Goal: Information Seeking & Learning: Find specific fact

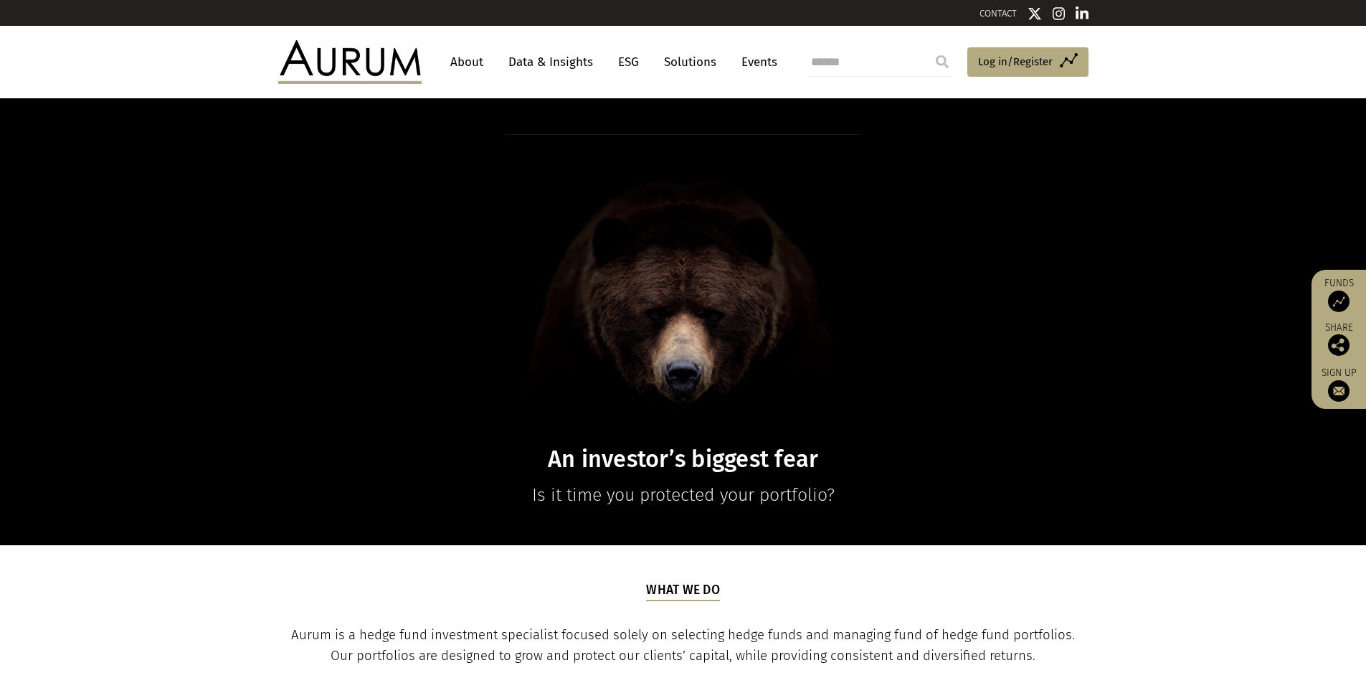
click at [556, 66] on link "Data & Insights" at bounding box center [550, 62] width 99 height 27
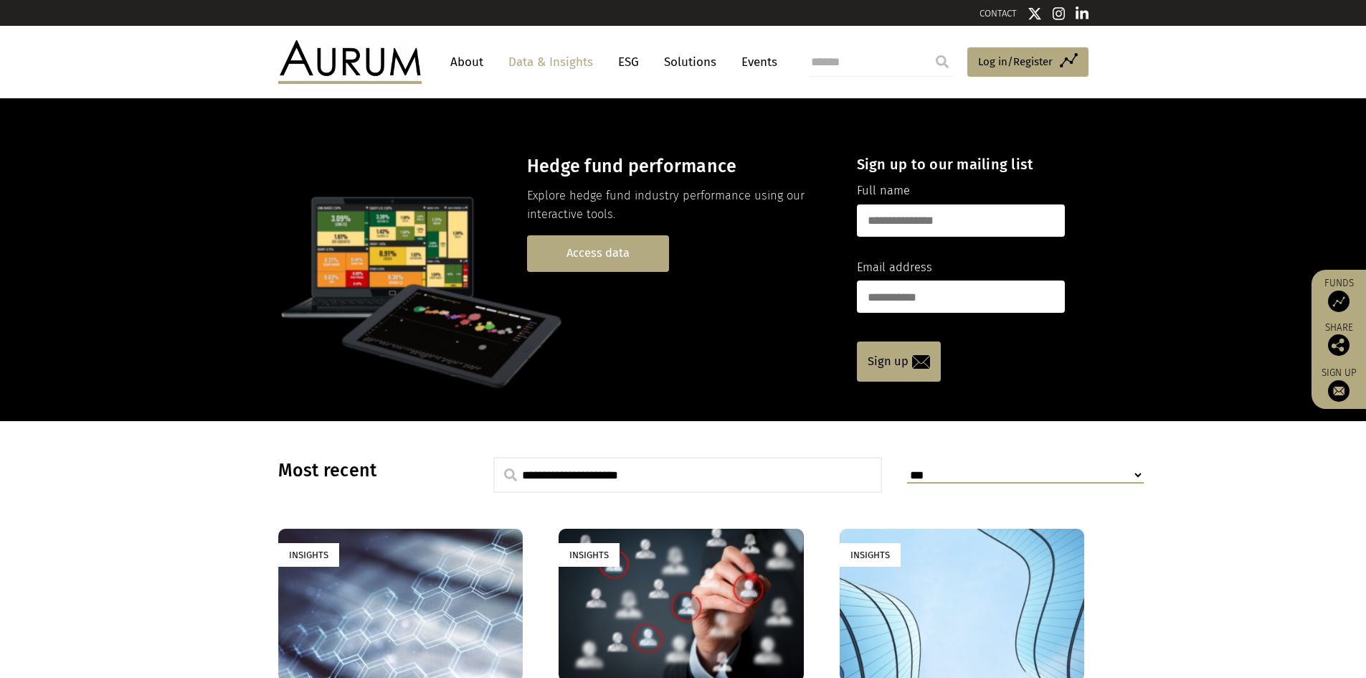
click at [597, 255] on link "Access data" at bounding box center [598, 253] width 142 height 37
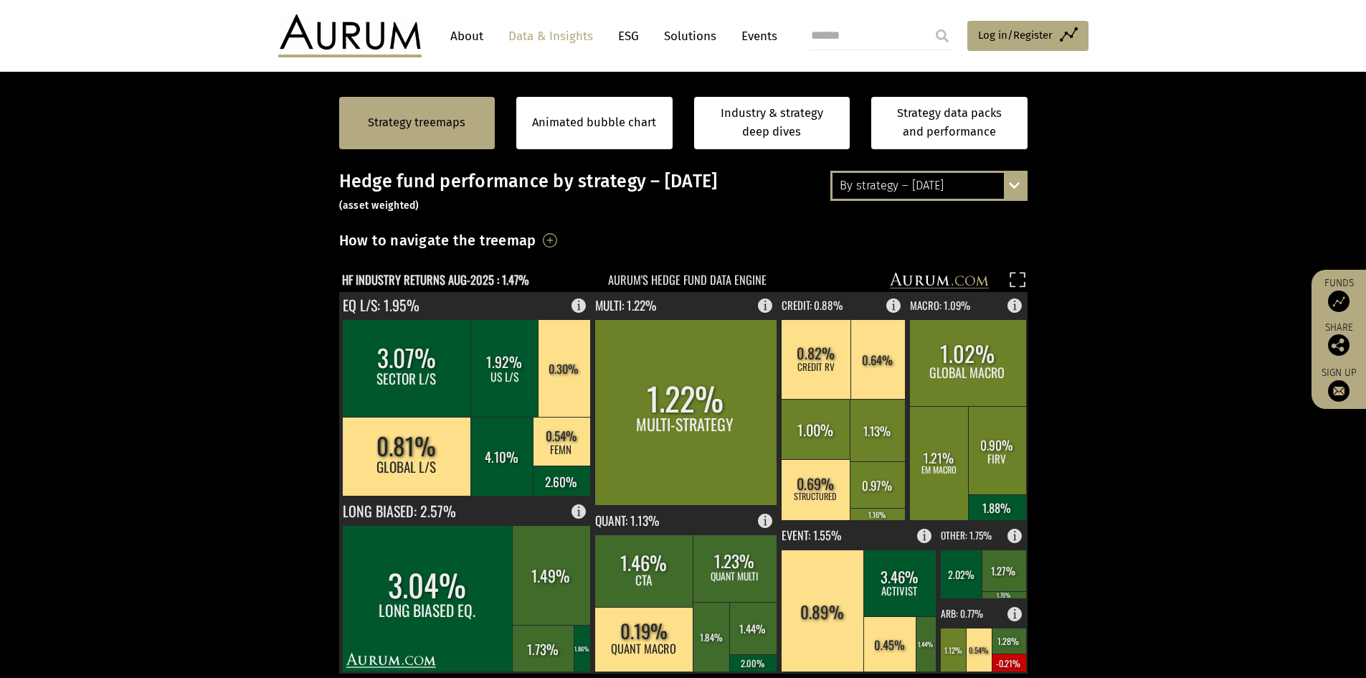
scroll to position [287, 0]
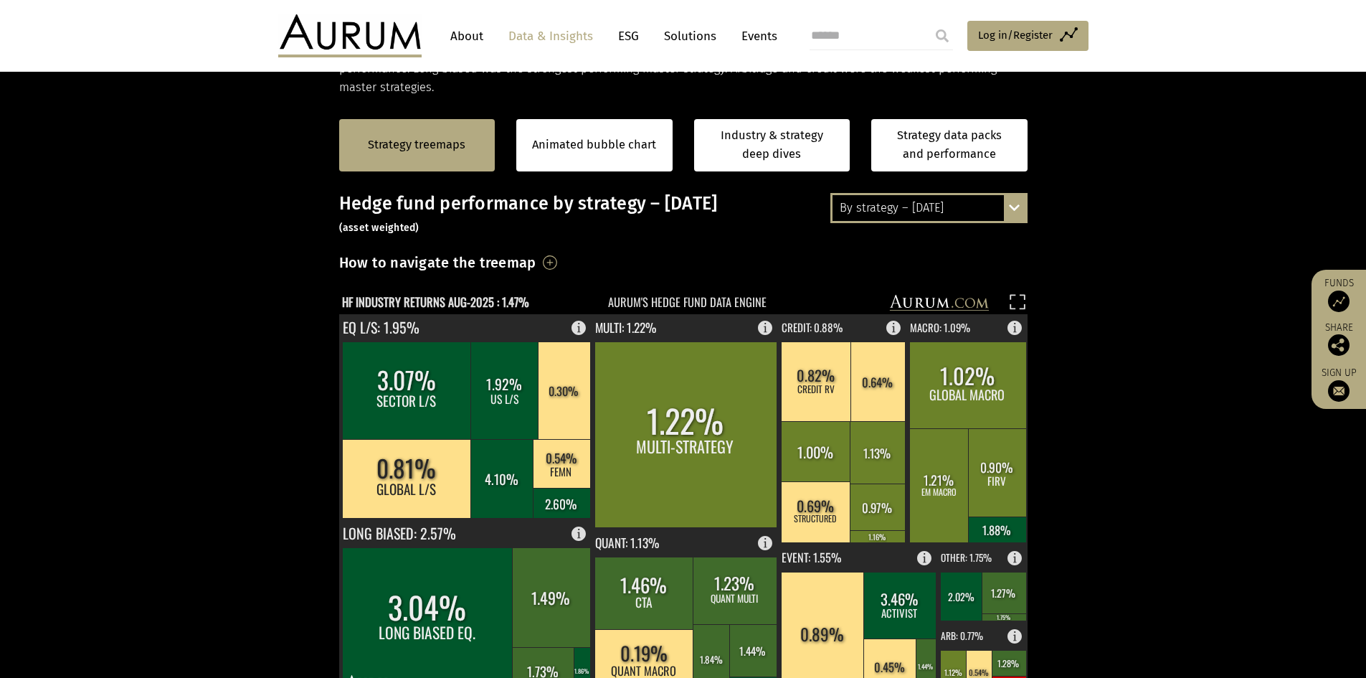
click at [939, 210] on div "By strategy – [DATE]" at bounding box center [929, 208] width 193 height 26
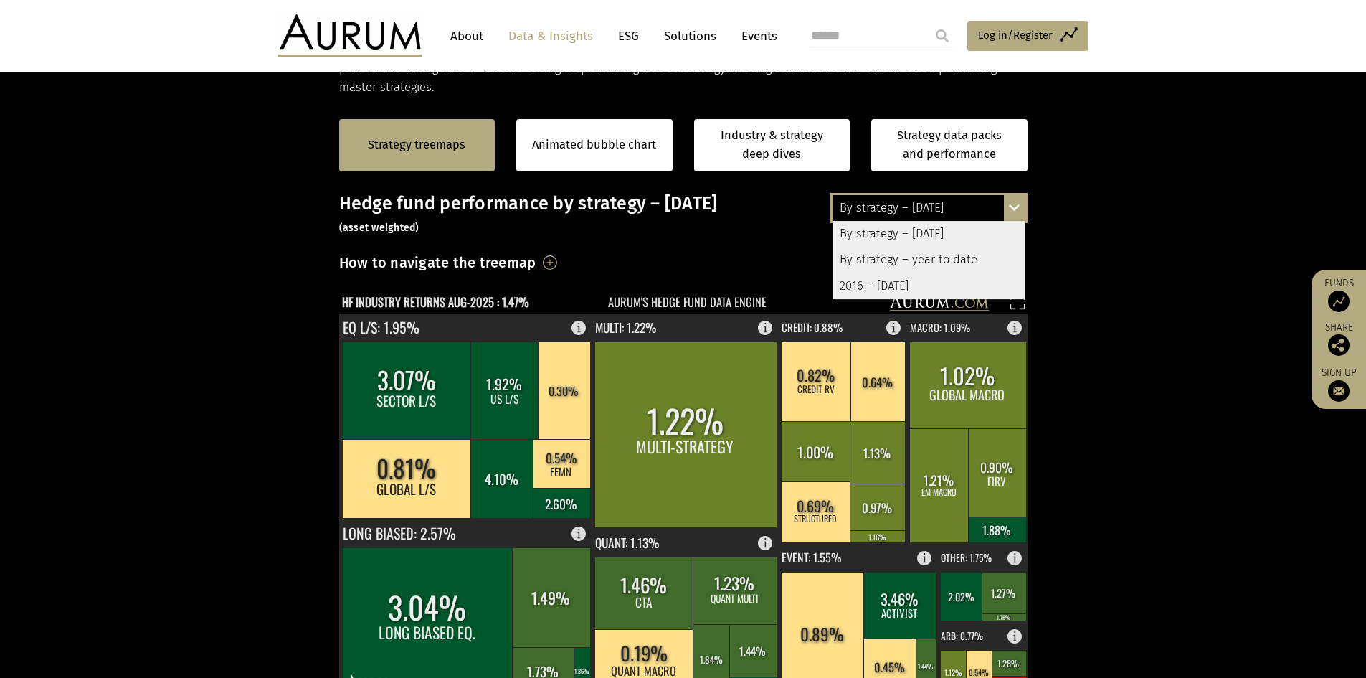
click at [934, 254] on div "By strategy – year to date" at bounding box center [929, 260] width 193 height 26
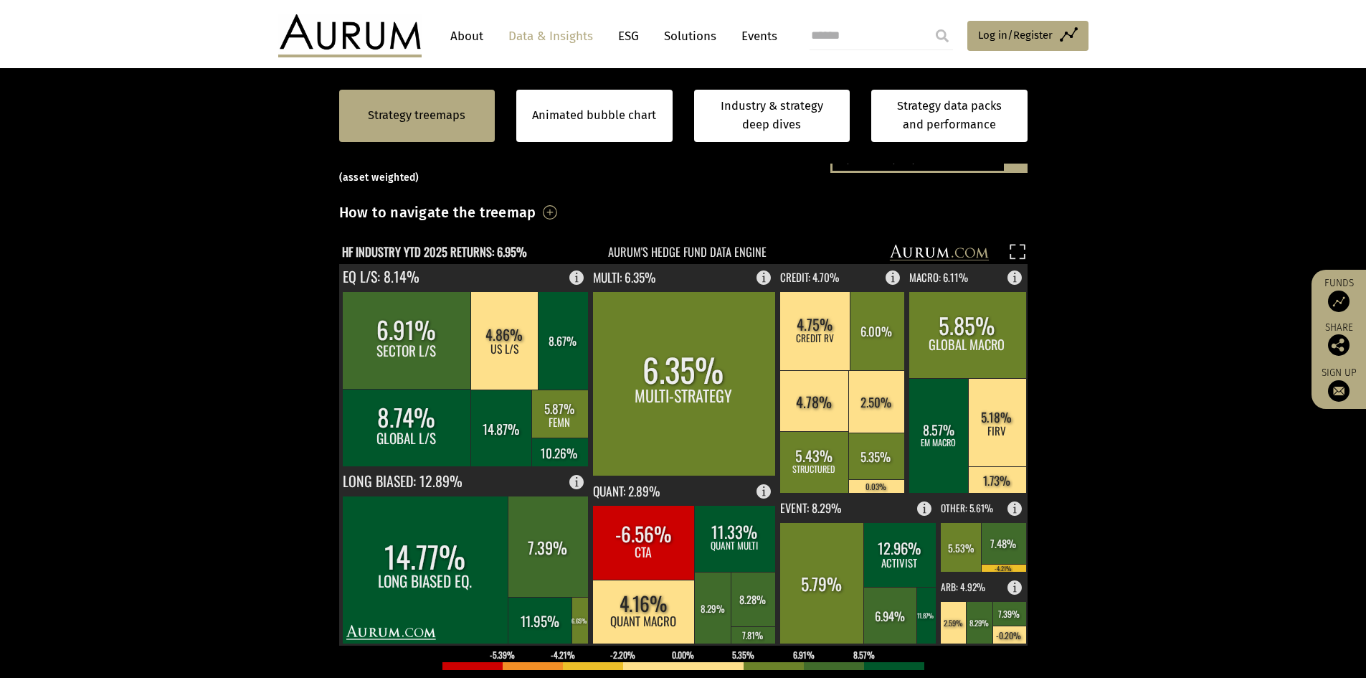
scroll to position [359, 0]
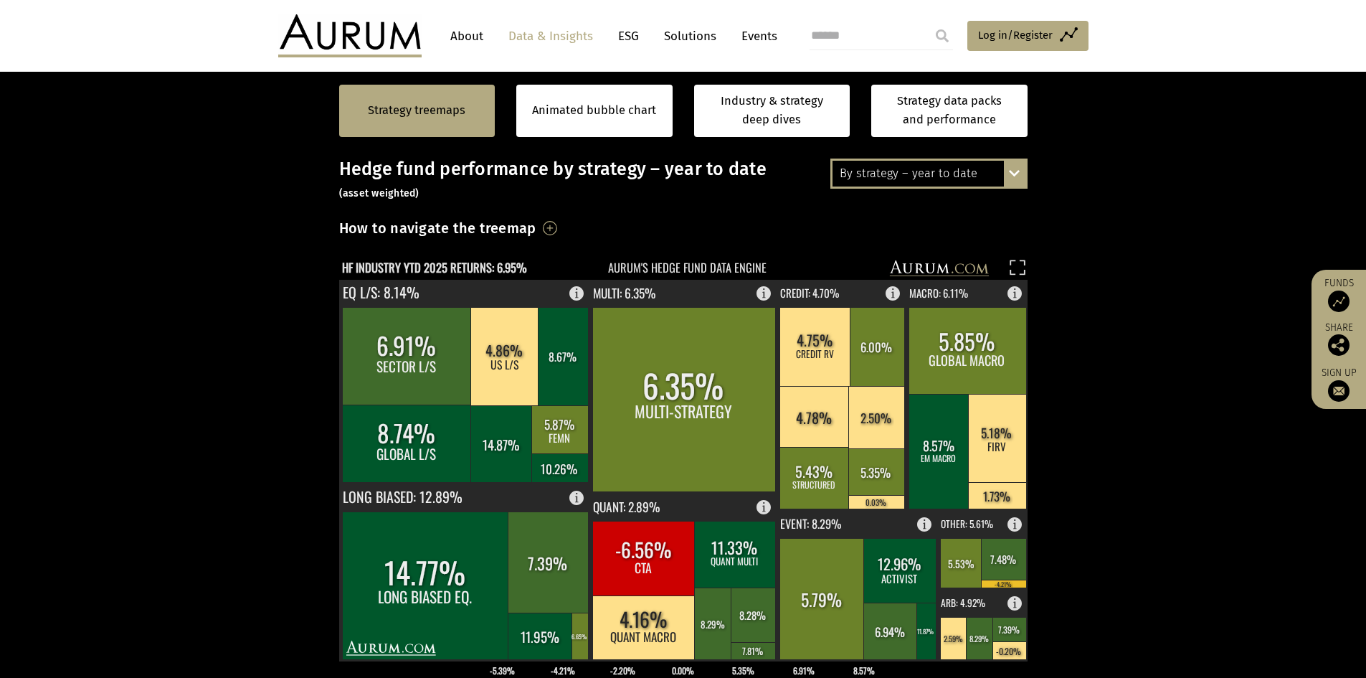
scroll to position [287, 0]
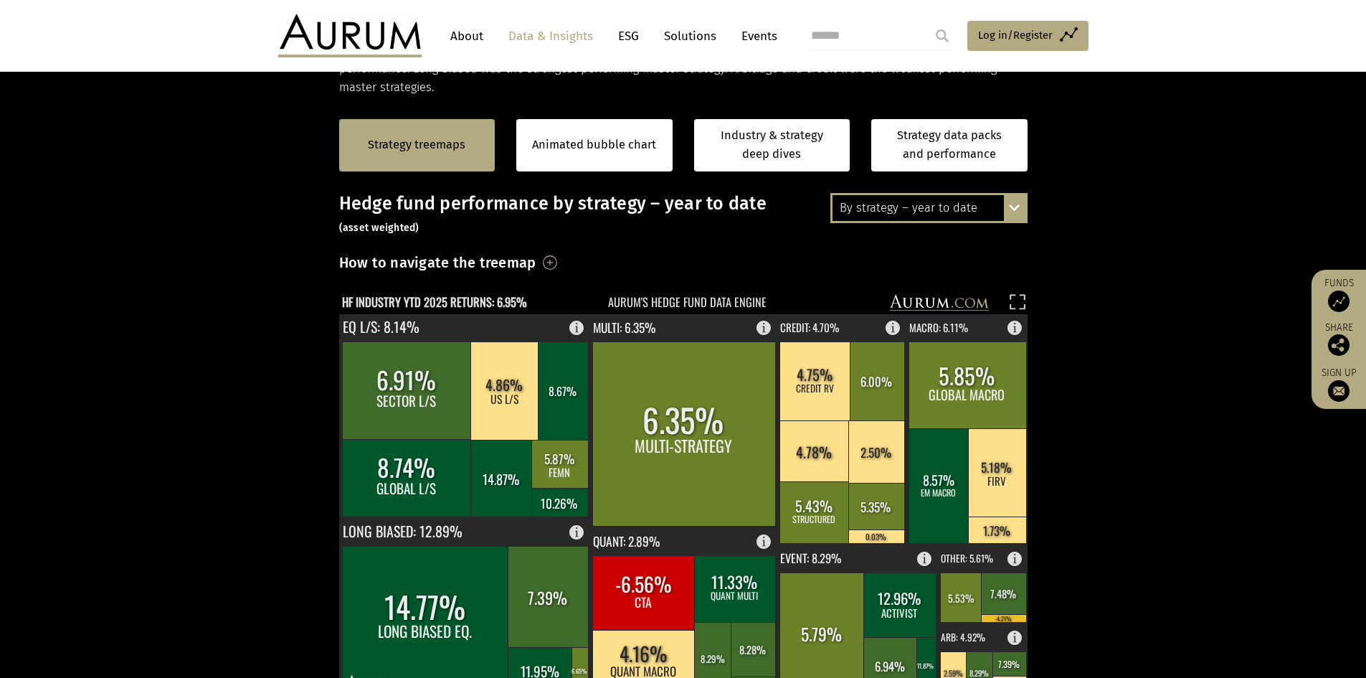
click at [977, 215] on div "By strategy – year to date" at bounding box center [929, 208] width 193 height 26
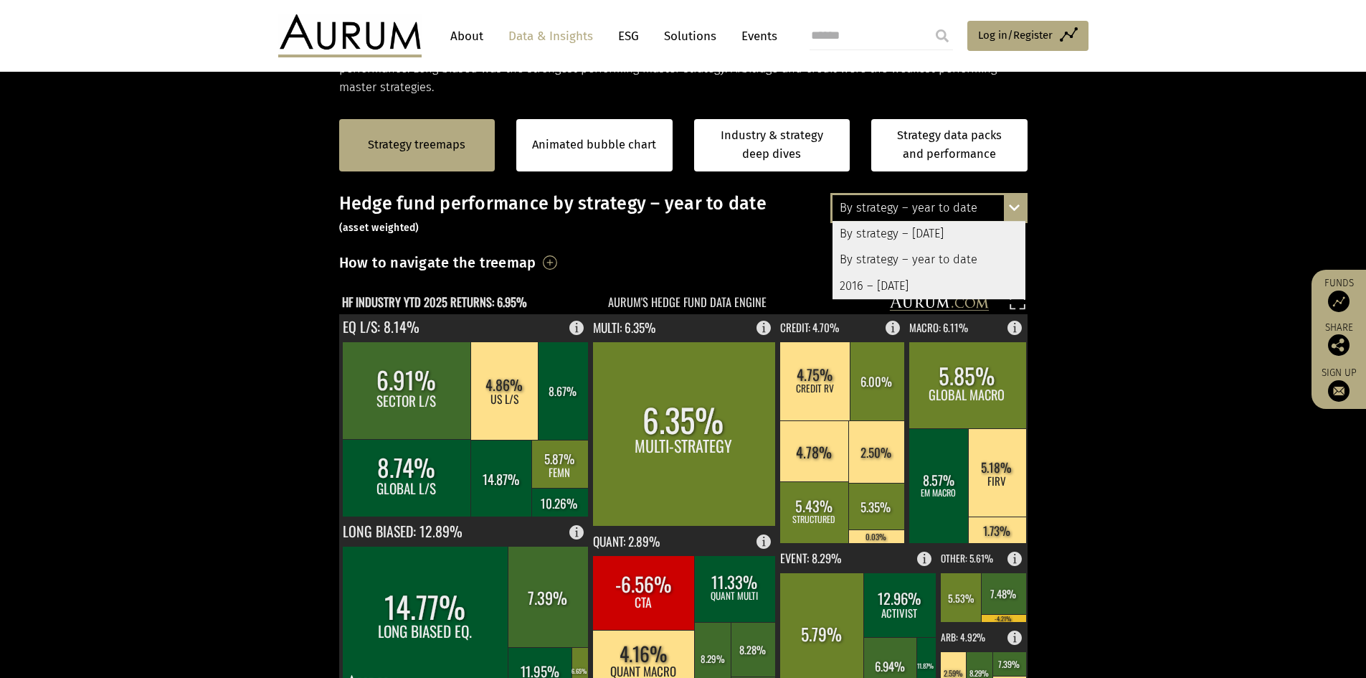
click at [955, 284] on div "2016 – [DATE]" at bounding box center [929, 286] width 193 height 26
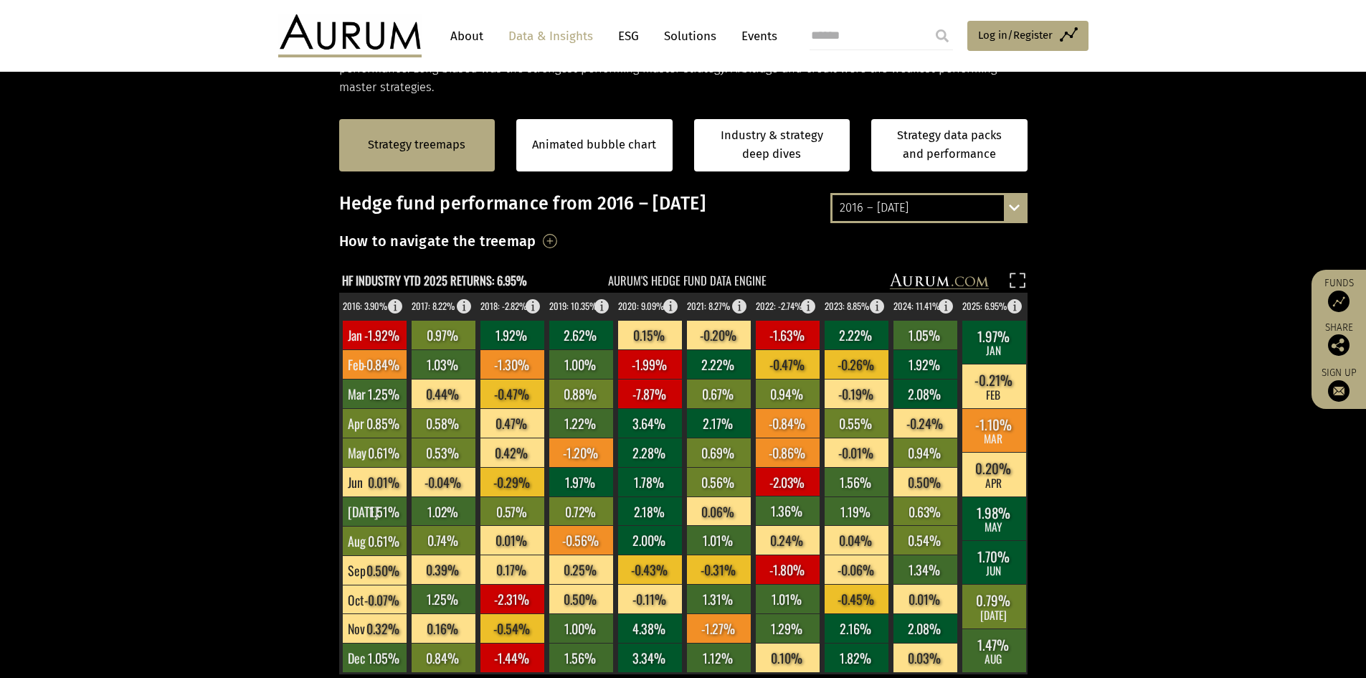
scroll to position [359, 0]
